Goal: Task Accomplishment & Management: Manage account settings

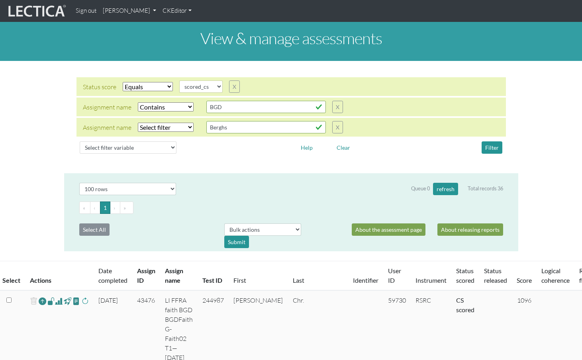
select select "scored_cs"
select select "icontains"
select select "100"
click at [89, 11] on link "Sign out" at bounding box center [86, 11] width 27 height 16
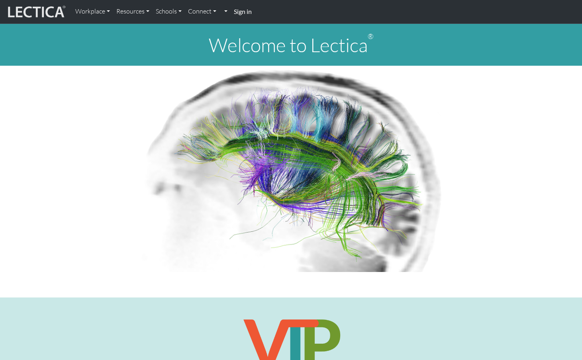
click at [234, 13] on strong "Sign in" at bounding box center [243, 12] width 18 height 8
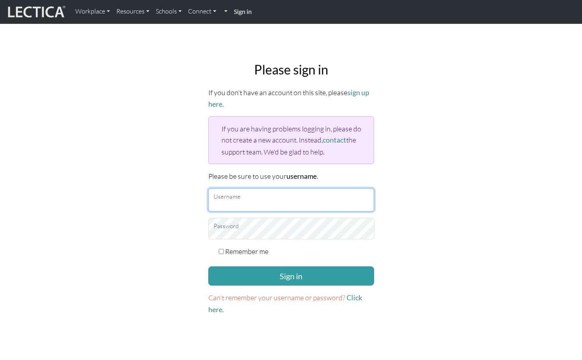
click at [286, 189] on input "Username" at bounding box center [291, 200] width 166 height 23
type input "franci"
click at [287, 189] on input "franci" at bounding box center [291, 200] width 166 height 23
drag, startPoint x: 248, startPoint y: 184, endPoint x: 193, endPoint y: 178, distance: 54.9
click at [193, 178] on div "Please sign in If you don't have an account on this site, please sign up here .…" at bounding box center [291, 189] width 526 height 266
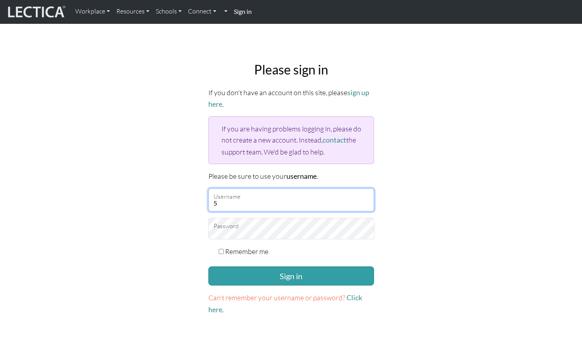
type input "5t"
drag, startPoint x: 226, startPoint y: 183, endPoint x: 189, endPoint y: 182, distance: 37.1
click at [189, 182] on div "Please sign in If you don't have an account on this site, please sign up here .…" at bounding box center [291, 189] width 526 height 266
type input "mindlog5thstudent"
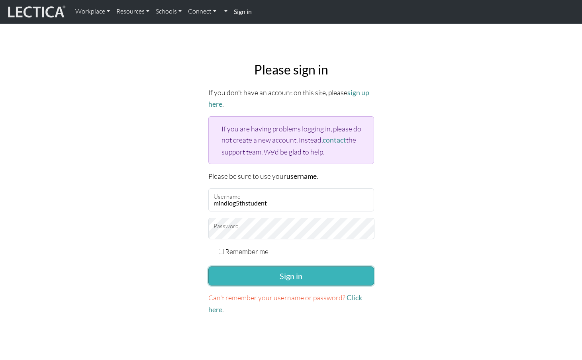
click at [274, 267] on button "Sign in" at bounding box center [291, 276] width 166 height 19
